Goal: Use online tool/utility: Utilize a website feature to perform a specific function

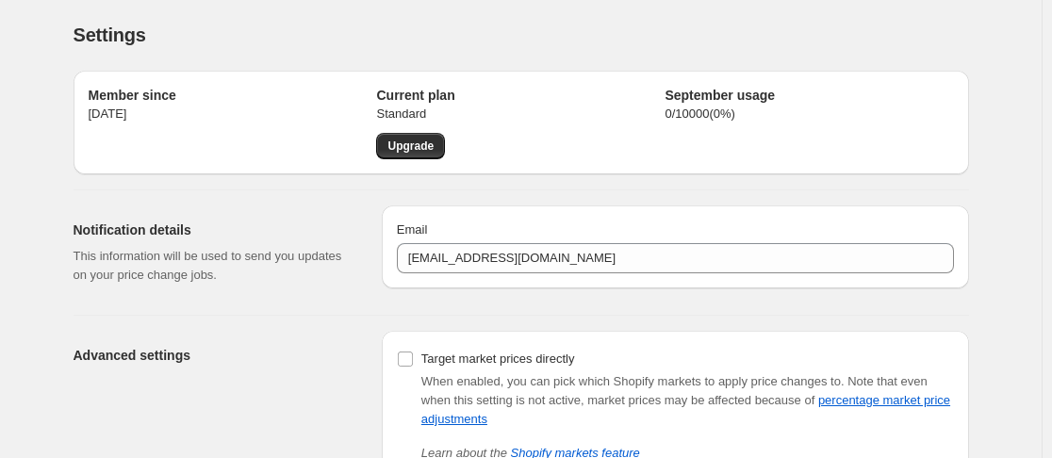
scroll to position [139, 0]
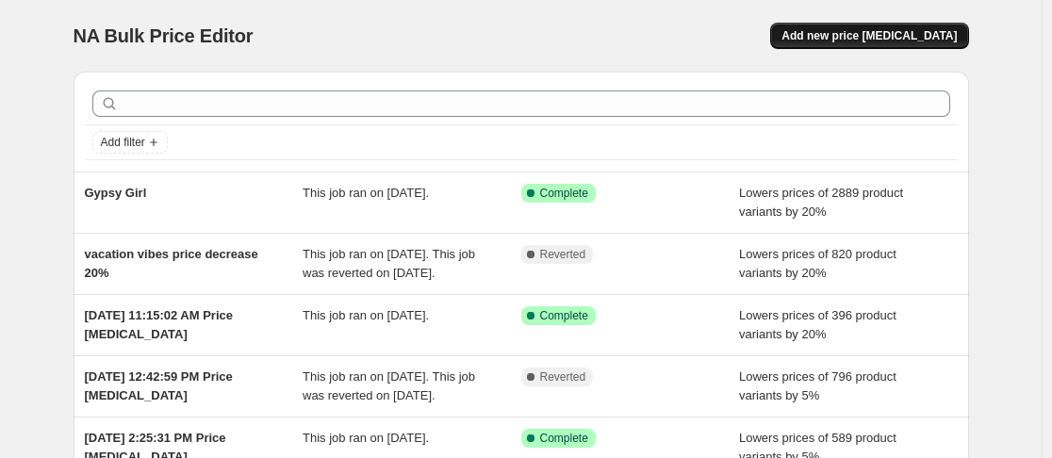
click at [883, 36] on span "Add new price [MEDICAL_DATA]" at bounding box center [868, 35] width 175 height 15
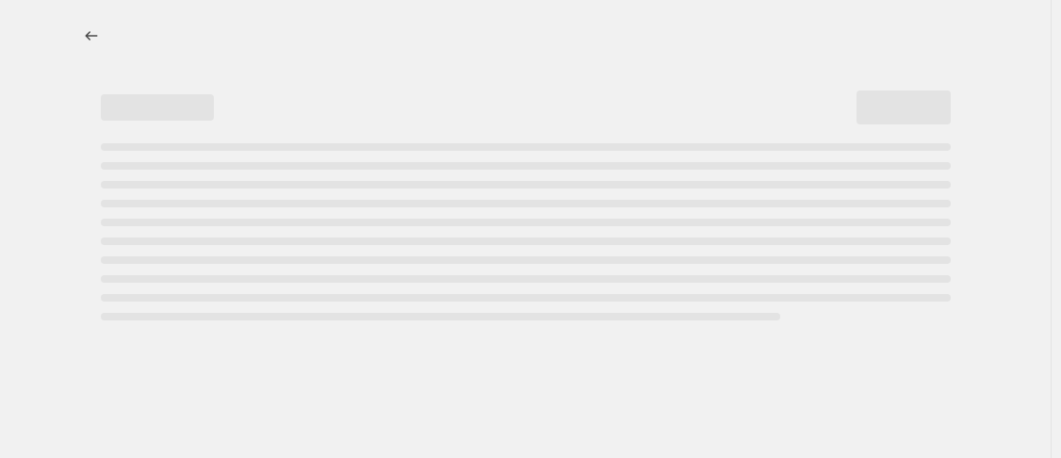
select select "percentage"
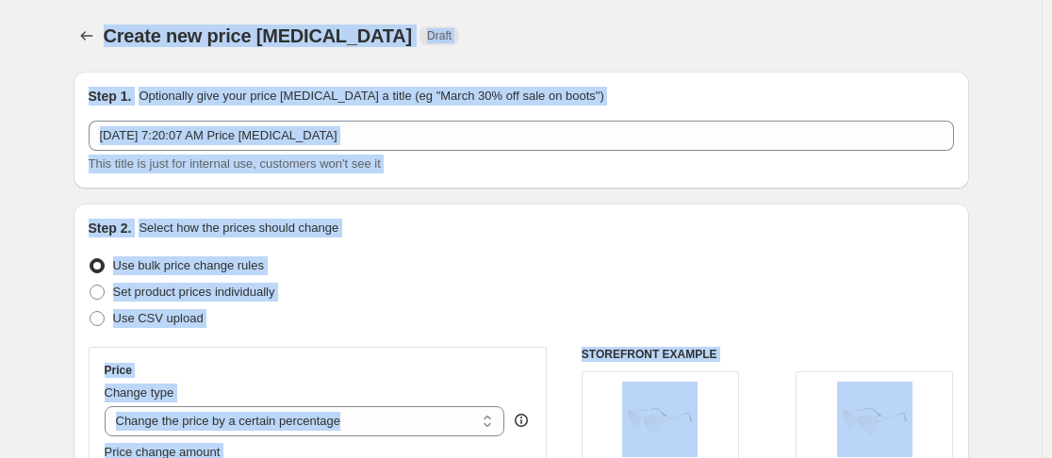
drag, startPoint x: 517, startPoint y: 335, endPoint x: 55, endPoint y: -45, distance: 599.1
click at [55, 0] on html "Home Settings Plans Skip to content Create new price [MEDICAL_DATA]. This page …" at bounding box center [526, 229] width 1052 height 458
copy div "Create new price [MEDICAL_DATA] Draft Step 1. Optionally give your price [MEDIC…"
click at [495, 2] on div "Create new price [MEDICAL_DATA]. This page is ready Create new price [MEDICAL_D…" at bounding box center [520, 36] width 895 height 72
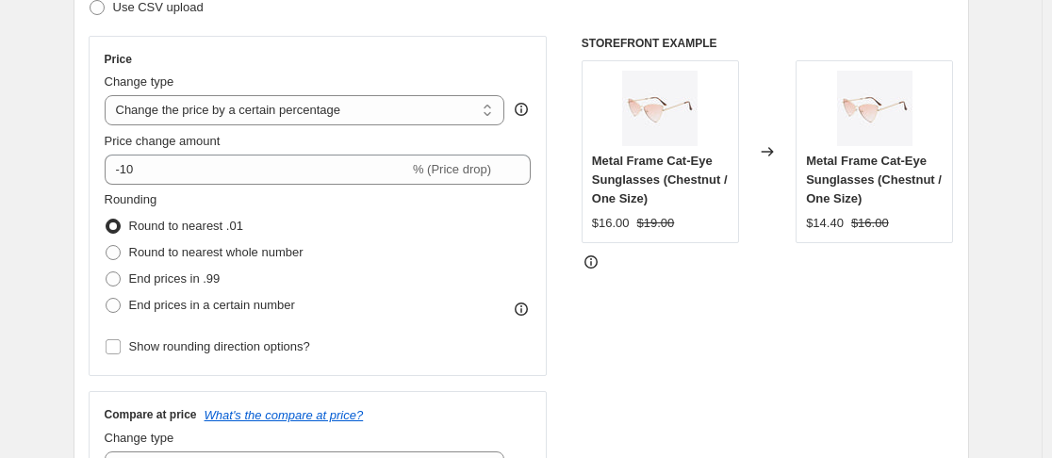
scroll to position [328, 0]
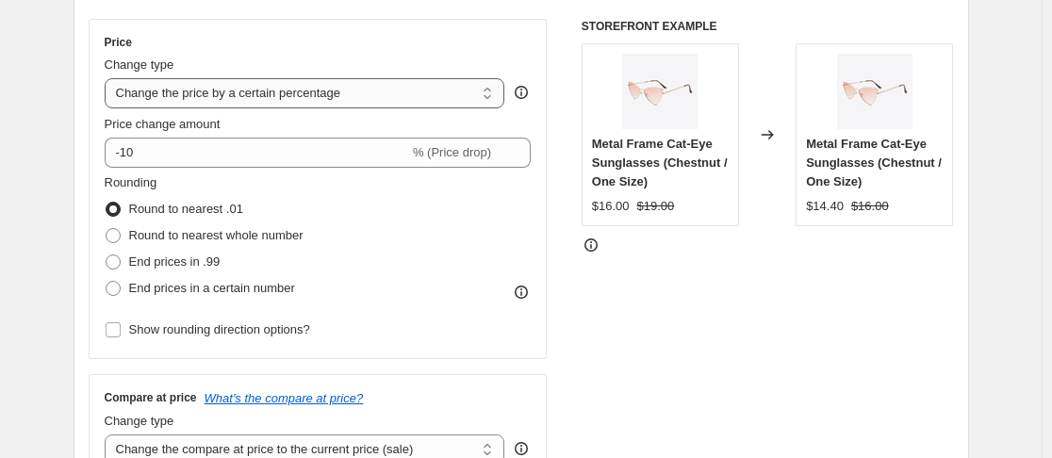
click at [493, 96] on select "Change the price to a certain amount Change the price by a certain amount Chang…" at bounding box center [305, 93] width 400 height 30
